Goal: Obtain resource: Obtain resource

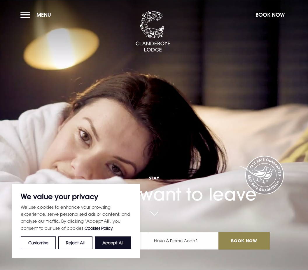
click at [221, 205] on h1 "Stay You won't want to leave" at bounding box center [154, 181] width 232 height 47
click at [119, 244] on button "Accept All" at bounding box center [113, 243] width 36 height 13
checkbox input "true"
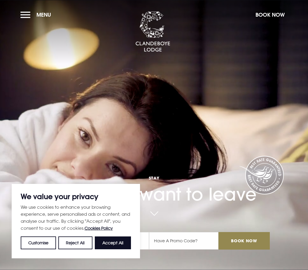
checkbox input "true"
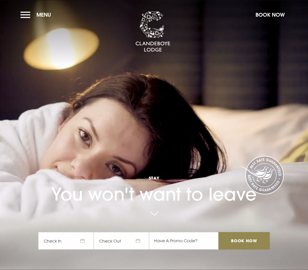
click at [31, 11] on button "Menu" at bounding box center [37, 14] width 34 height 13
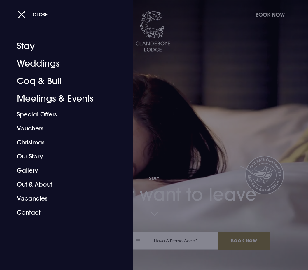
click at [50, 58] on link "Weddings" at bounding box center [62, 64] width 91 height 18
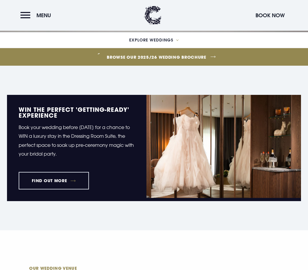
scroll to position [238, 0]
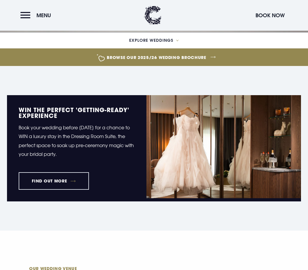
click at [196, 68] on link "Browse our 2025/26 wedding brochure" at bounding box center [156, 57] width 717 height 22
